Goal: Find specific page/section: Find specific page/section

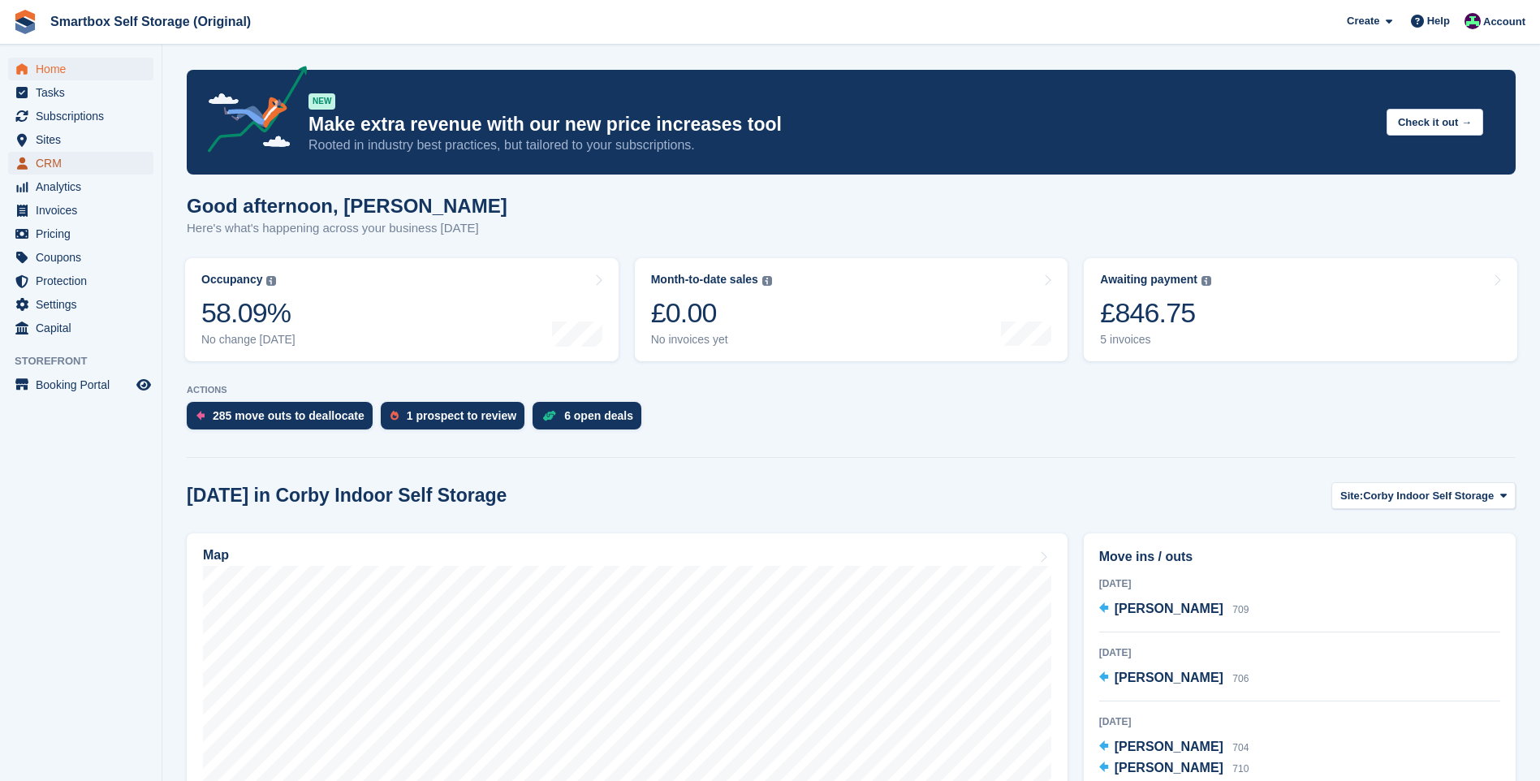
click at [71, 166] on span "CRM" at bounding box center [84, 163] width 97 height 23
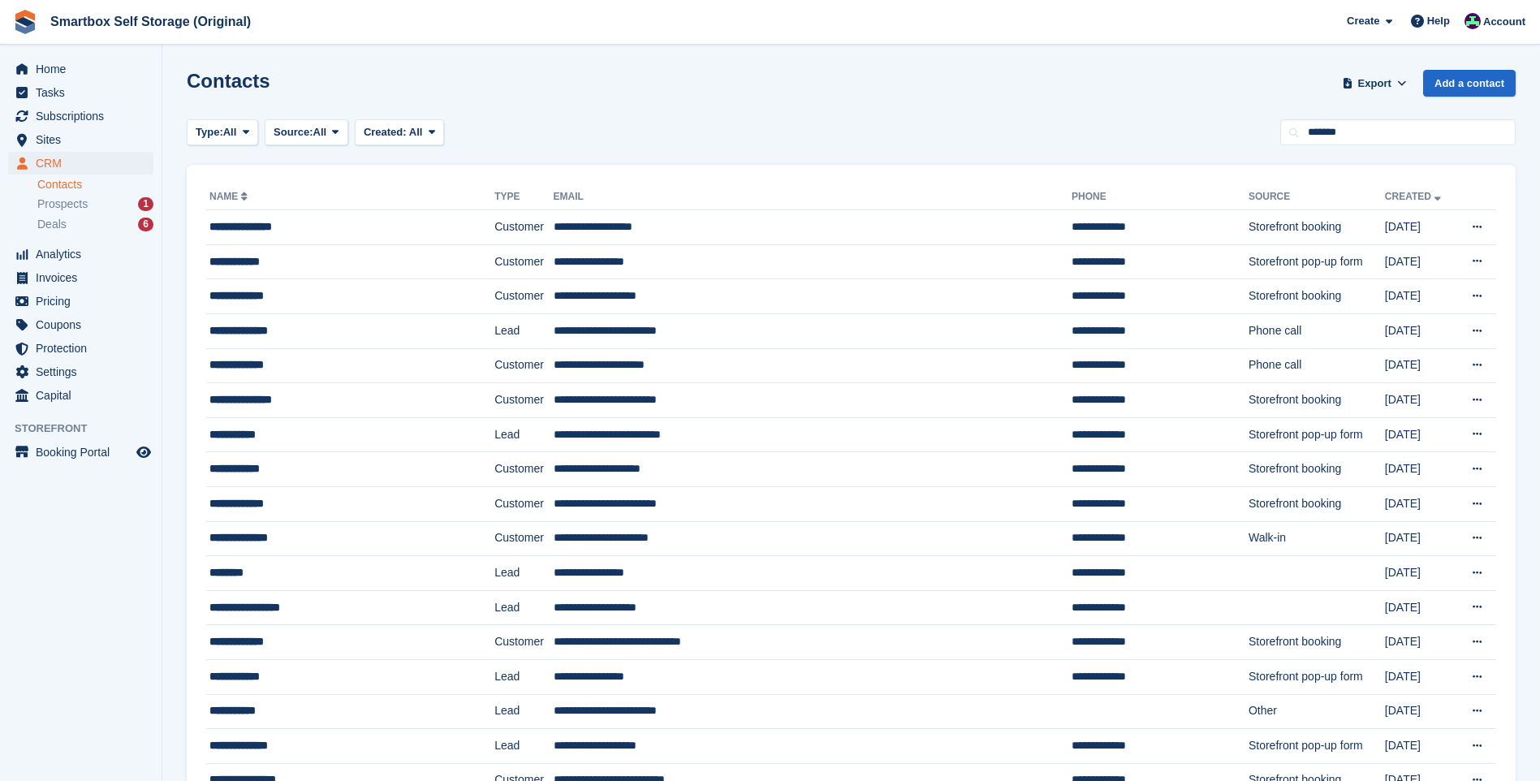
type input "*******"
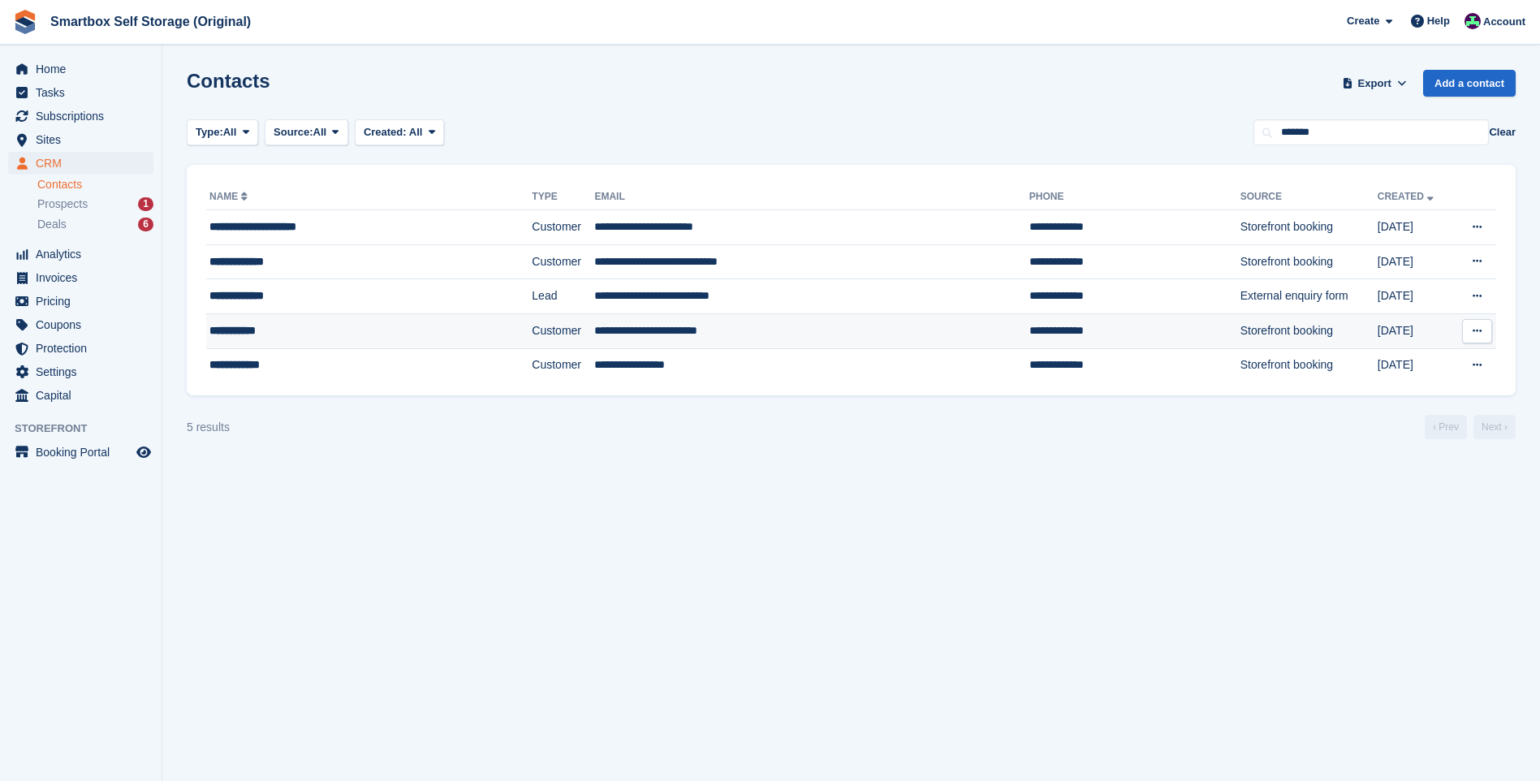
click at [217, 334] on div "**********" at bounding box center [335, 330] width 253 height 17
